Goal: Find specific page/section: Find specific page/section

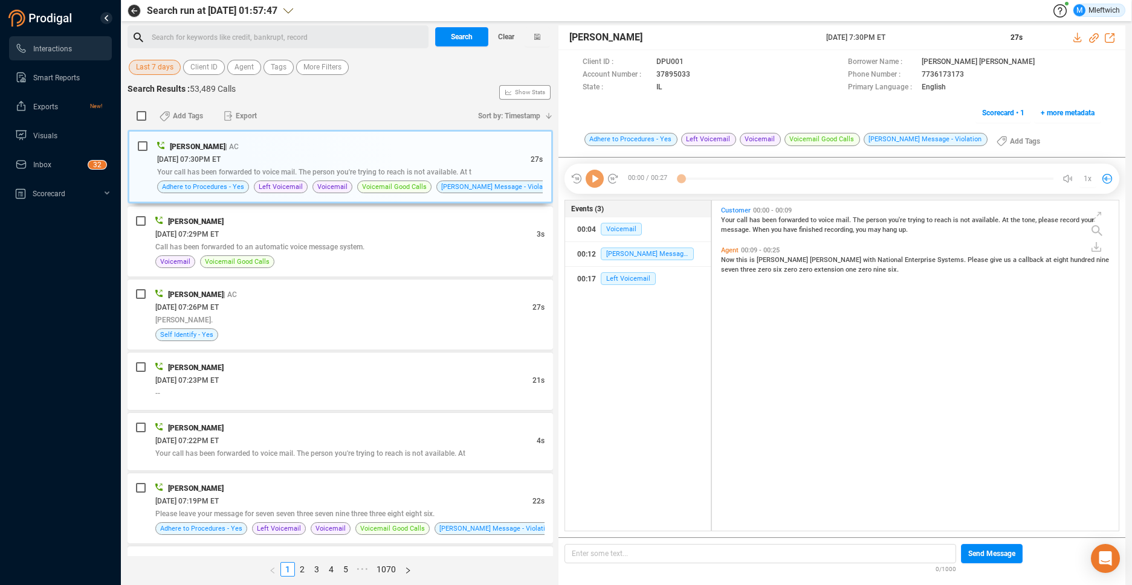
scroll to position [327, 400]
click at [244, 64] on span "Agent" at bounding box center [243, 67] width 19 height 15
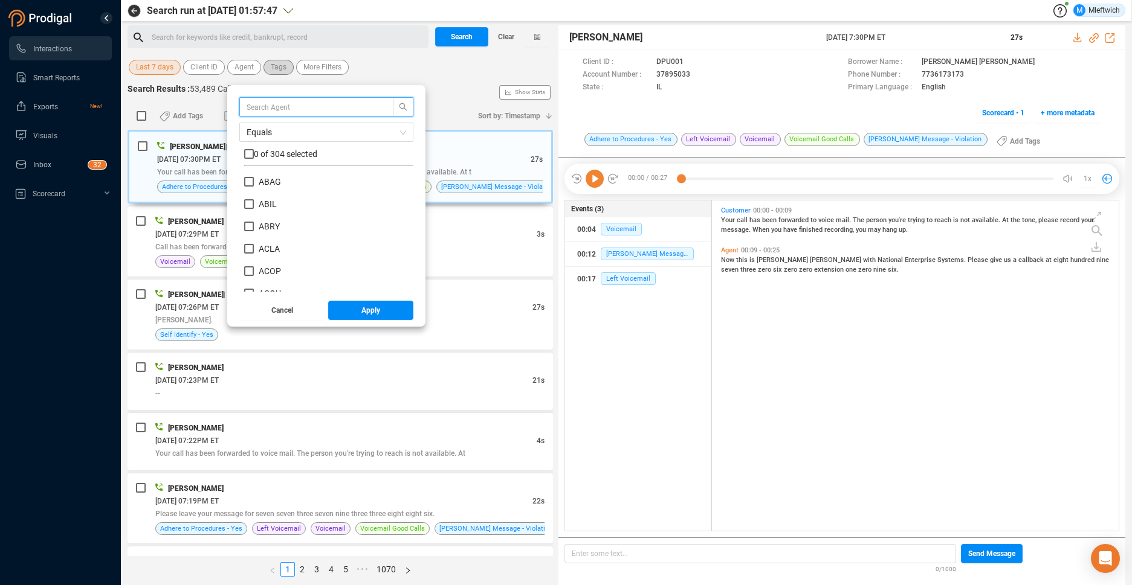
scroll to position [113, 163]
type input "medd"
click at [245, 181] on input "MEDD" at bounding box center [249, 182] width 10 height 10
checkbox input "true"
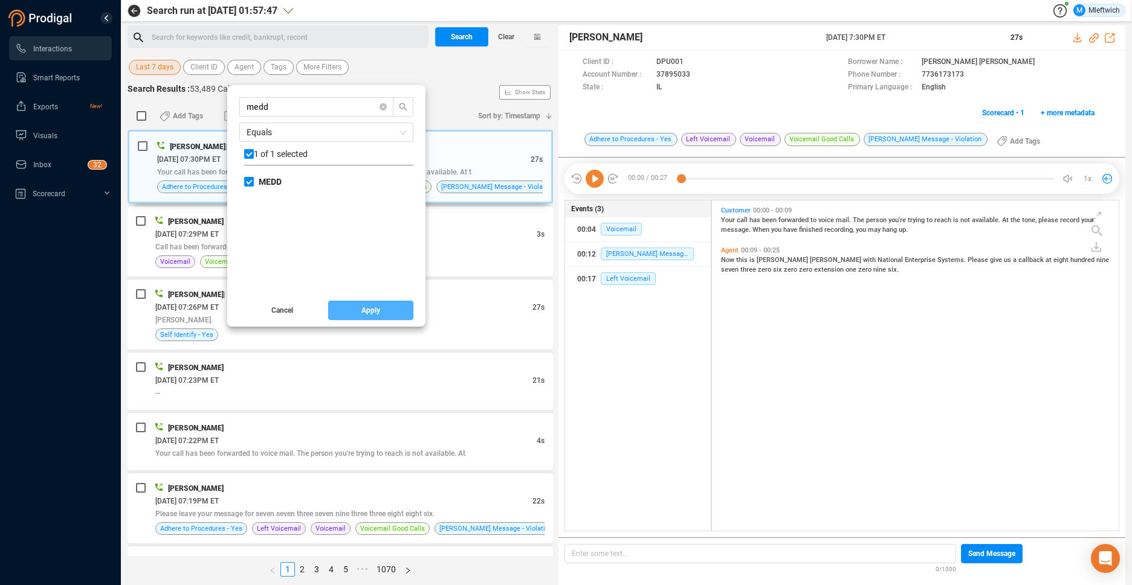
click at [364, 316] on span "Apply" at bounding box center [370, 310] width 19 height 19
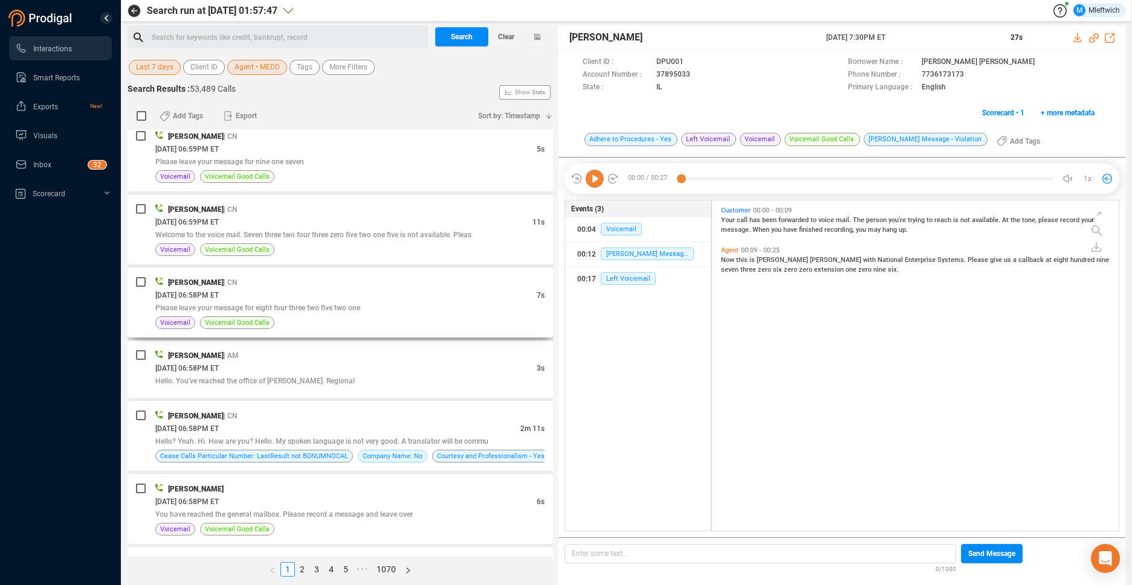
scroll to position [1023, 0]
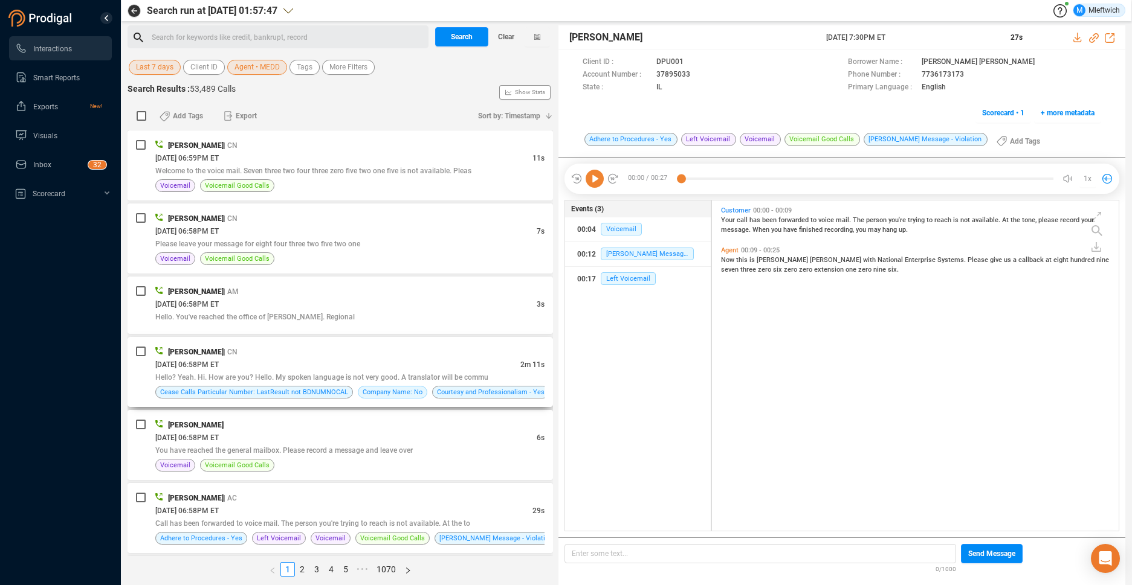
click at [445, 351] on div "[PERSON_NAME] | CN" at bounding box center [349, 352] width 389 height 13
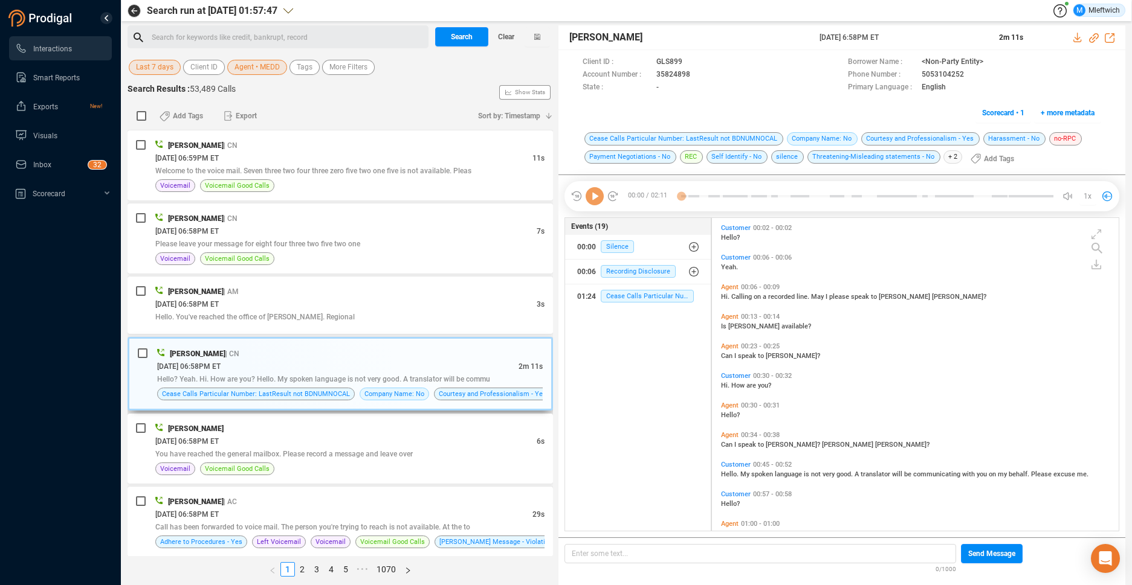
scroll to position [310, 400]
click at [697, 74] on icon at bounding box center [700, 76] width 10 height 10
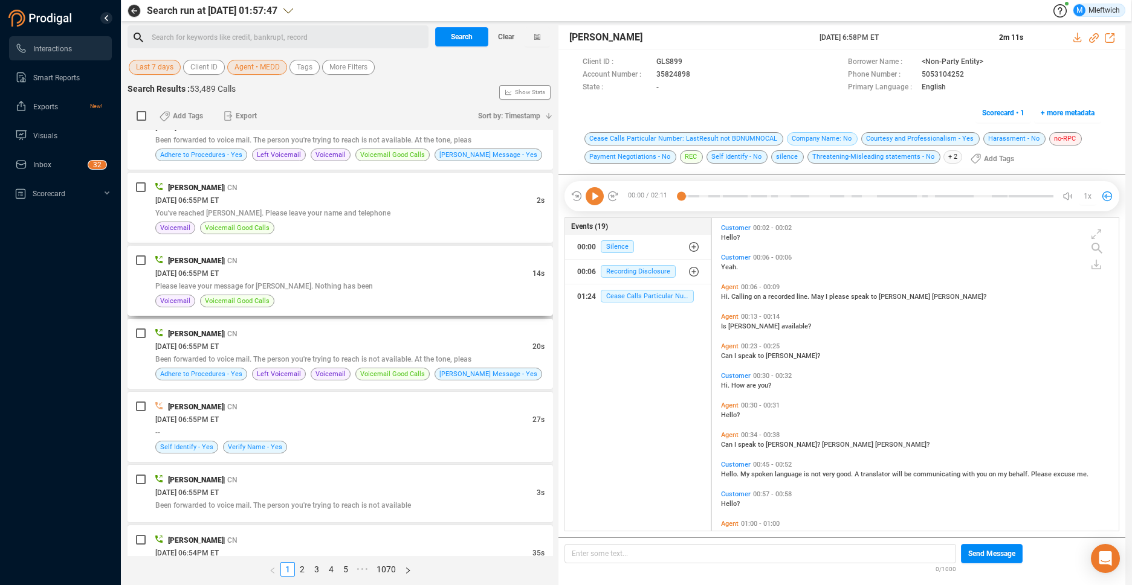
scroll to position [3054, 0]
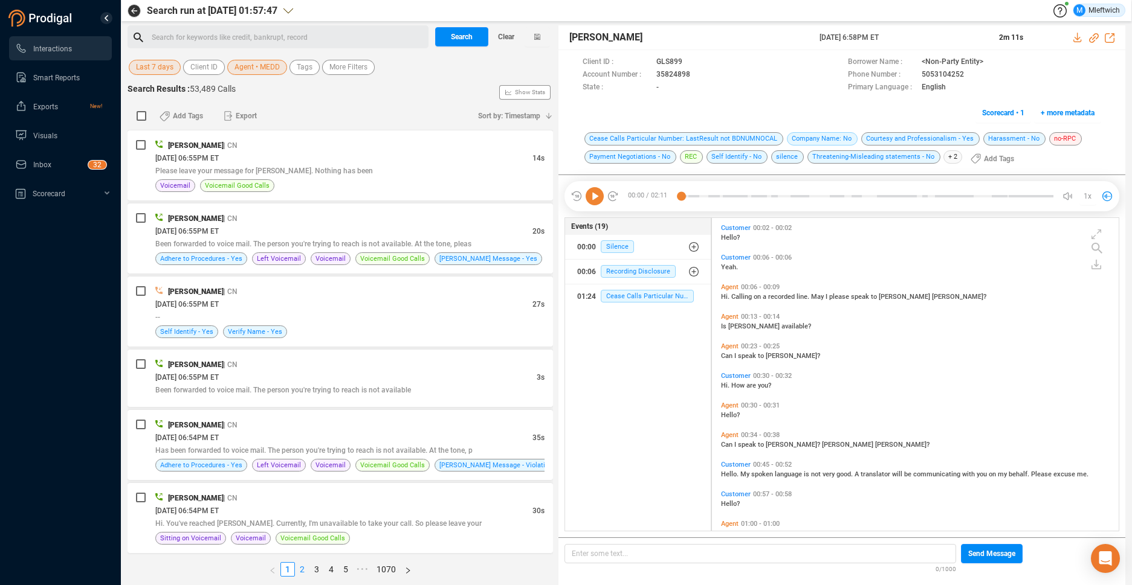
click at [301, 568] on link "2" at bounding box center [301, 569] width 13 height 13
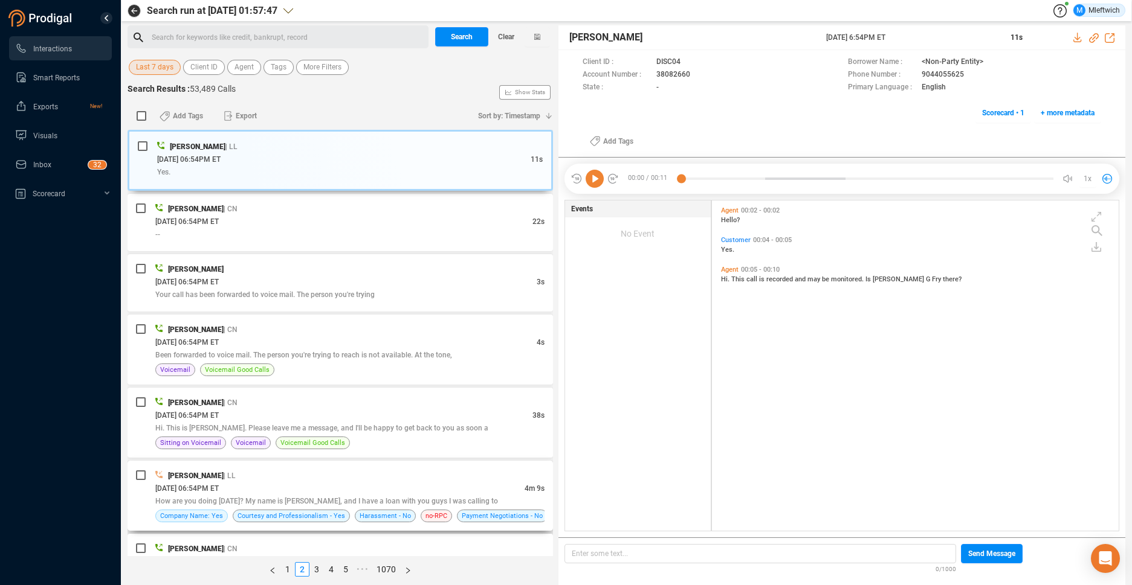
scroll to position [192, 0]
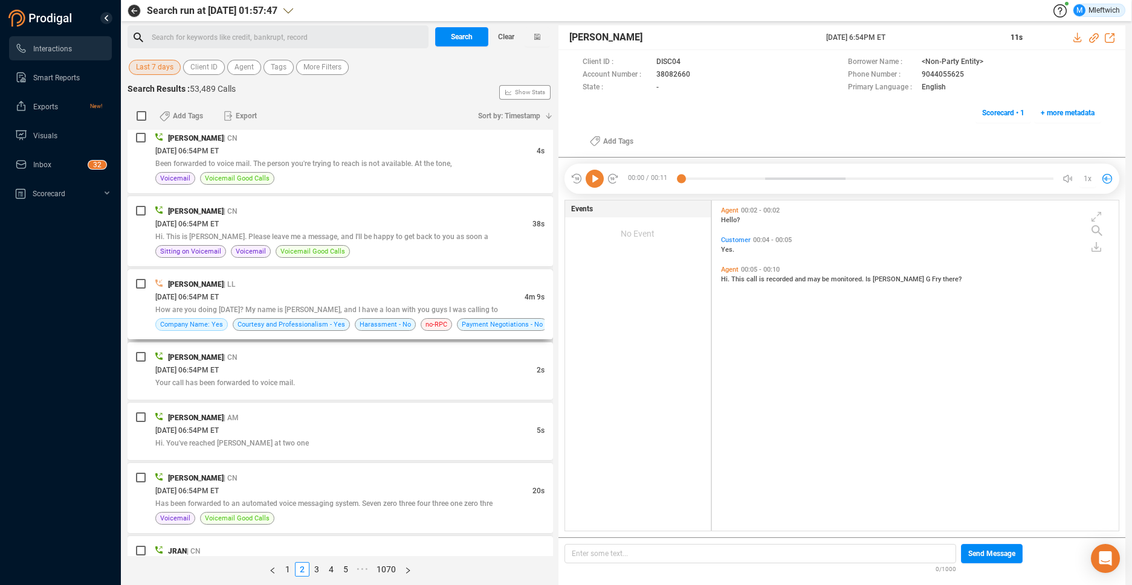
click at [452, 300] on div "[DATE] 06:54PM ET" at bounding box center [339, 297] width 369 height 13
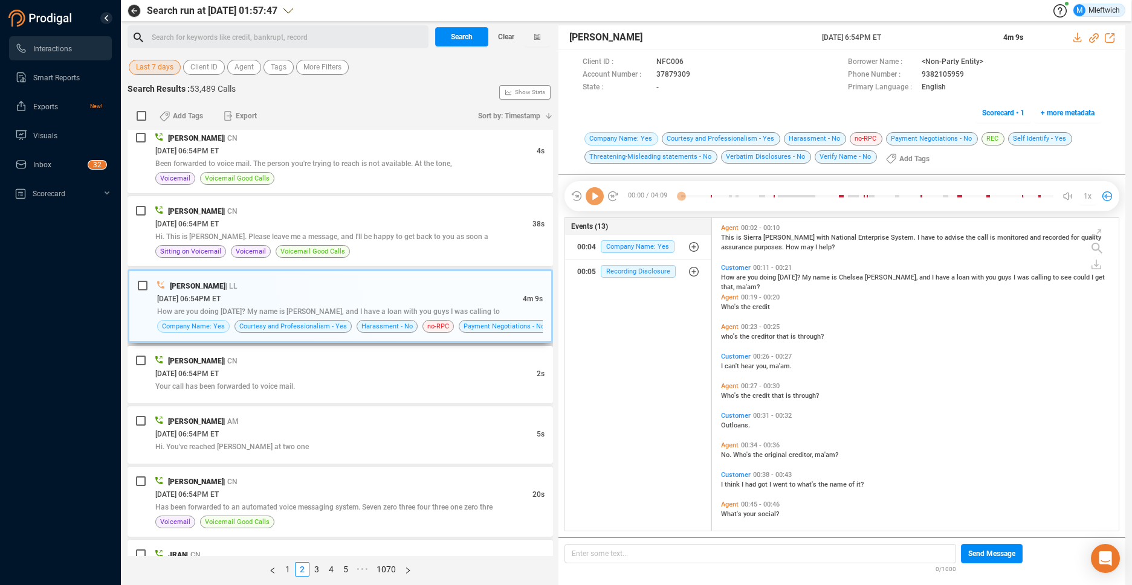
scroll to position [310, 400]
click at [248, 66] on span "Agent" at bounding box center [243, 67] width 19 height 15
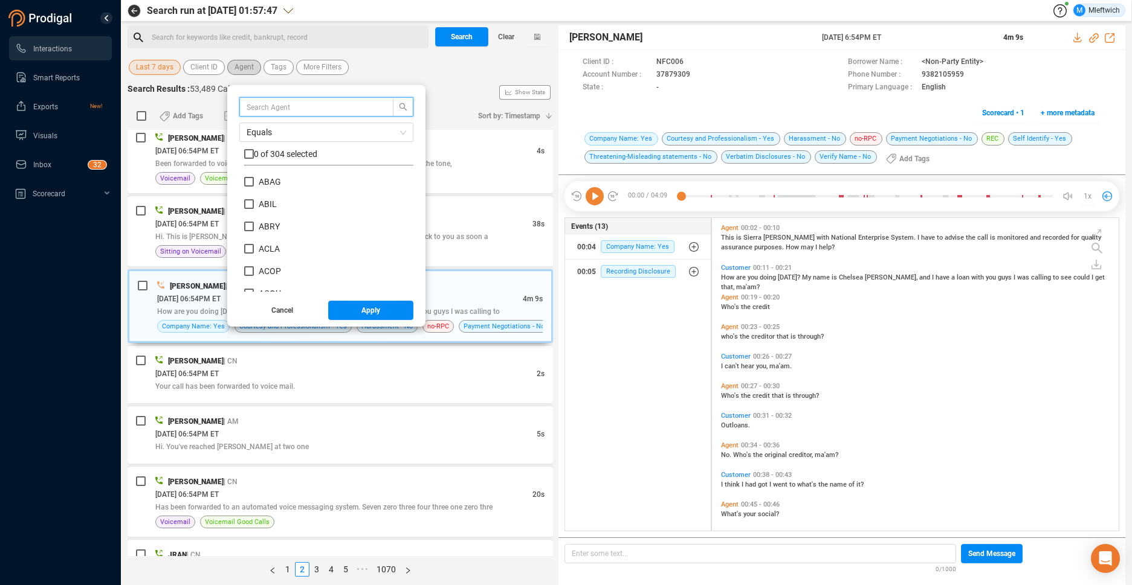
scroll to position [113, 163]
click at [260, 105] on input "text" at bounding box center [310, 106] width 128 height 13
type input "medd"
click at [245, 183] on input "MEDD" at bounding box center [249, 182] width 10 height 10
checkbox input "true"
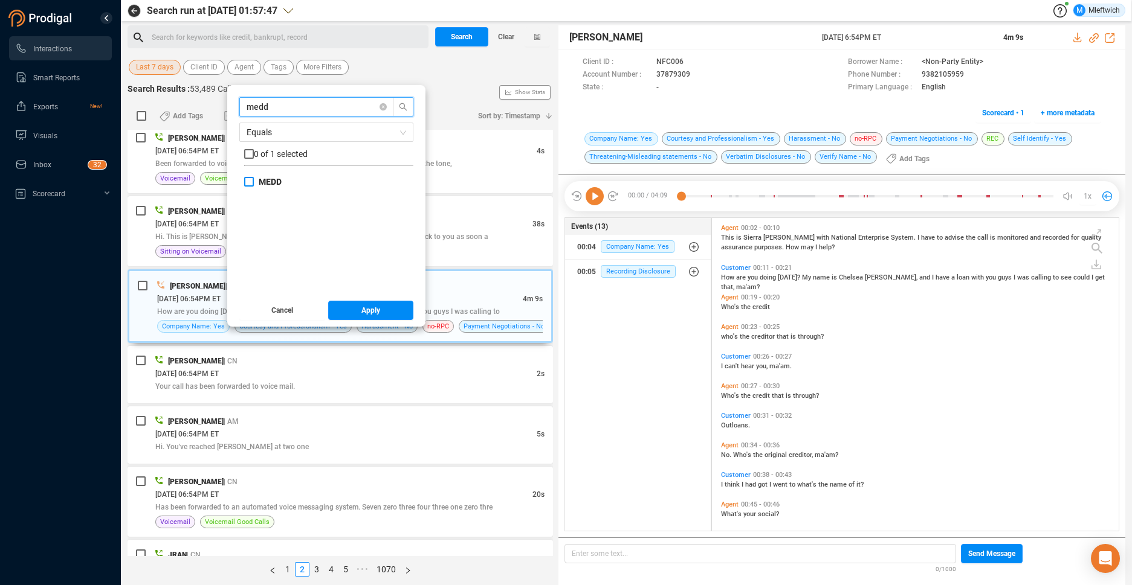
checkbox input "true"
click at [365, 312] on span "Apply" at bounding box center [370, 310] width 19 height 19
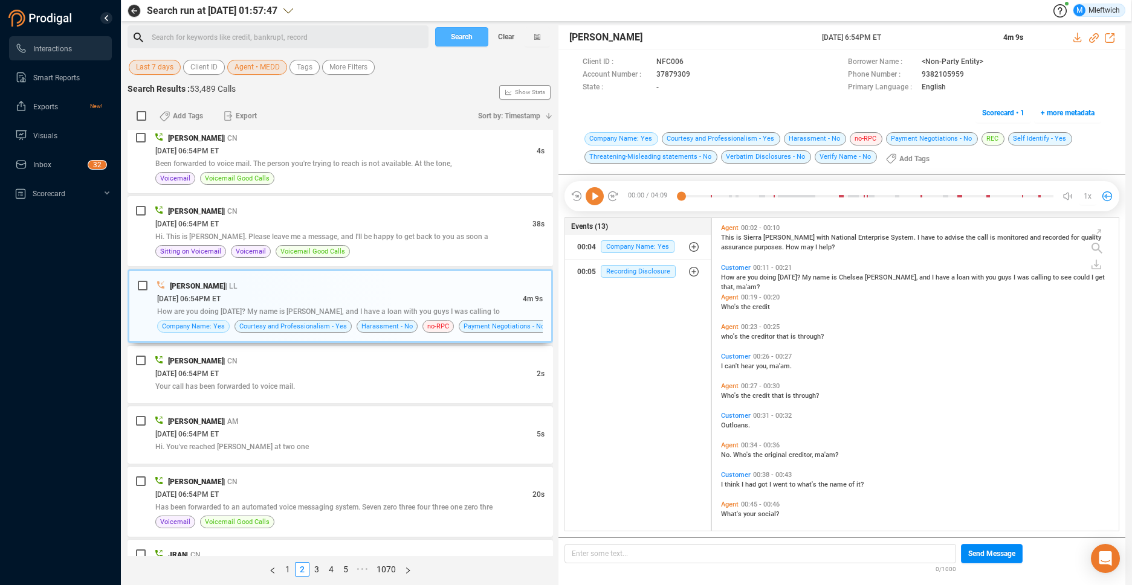
click at [456, 36] on span "Search" at bounding box center [462, 36] width 22 height 19
click at [456, 36] on div "Search Clear" at bounding box center [492, 36] width 121 height 23
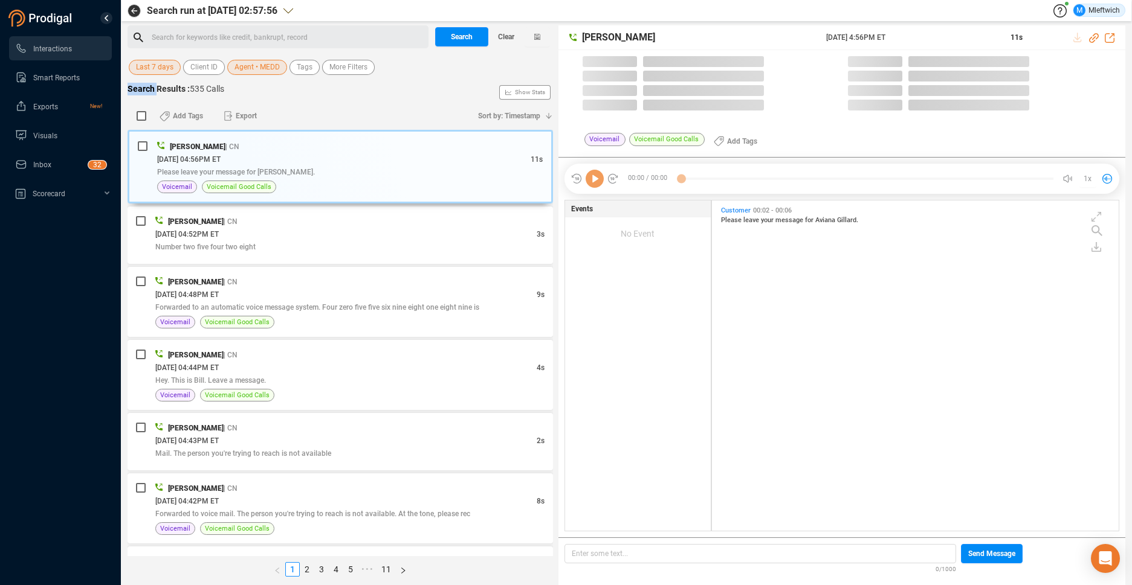
scroll to position [327, 400]
